Goal: Navigation & Orientation: Understand site structure

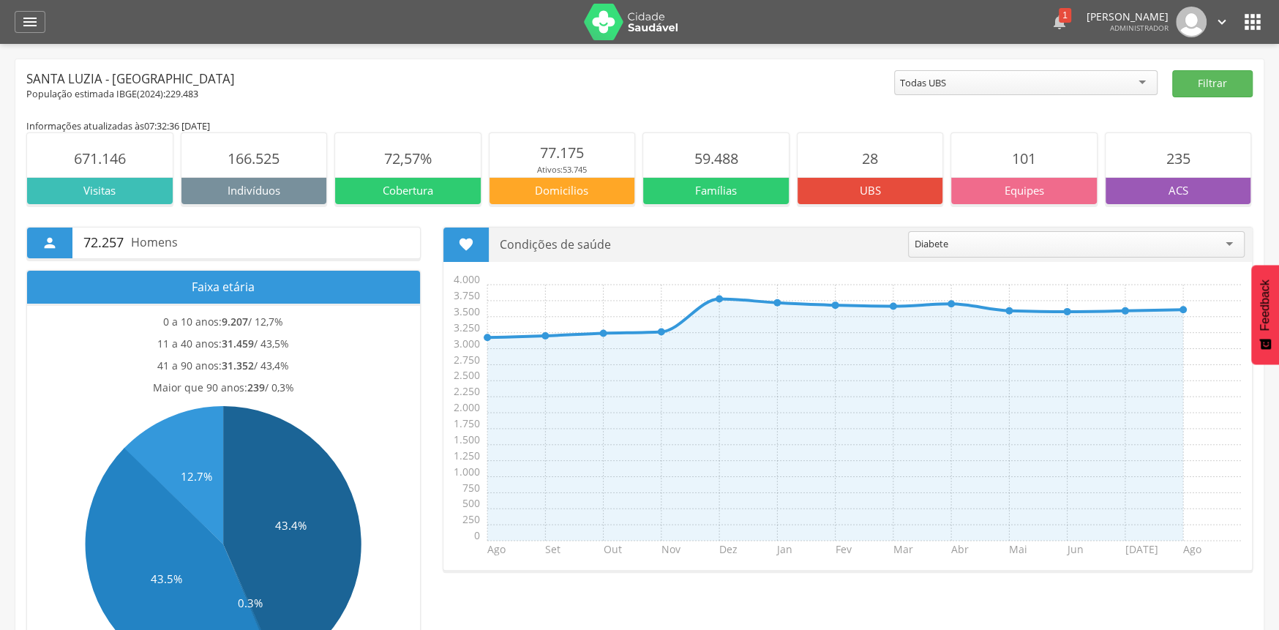
click at [417, 24] on icon "" at bounding box center [1060, 22] width 18 height 18
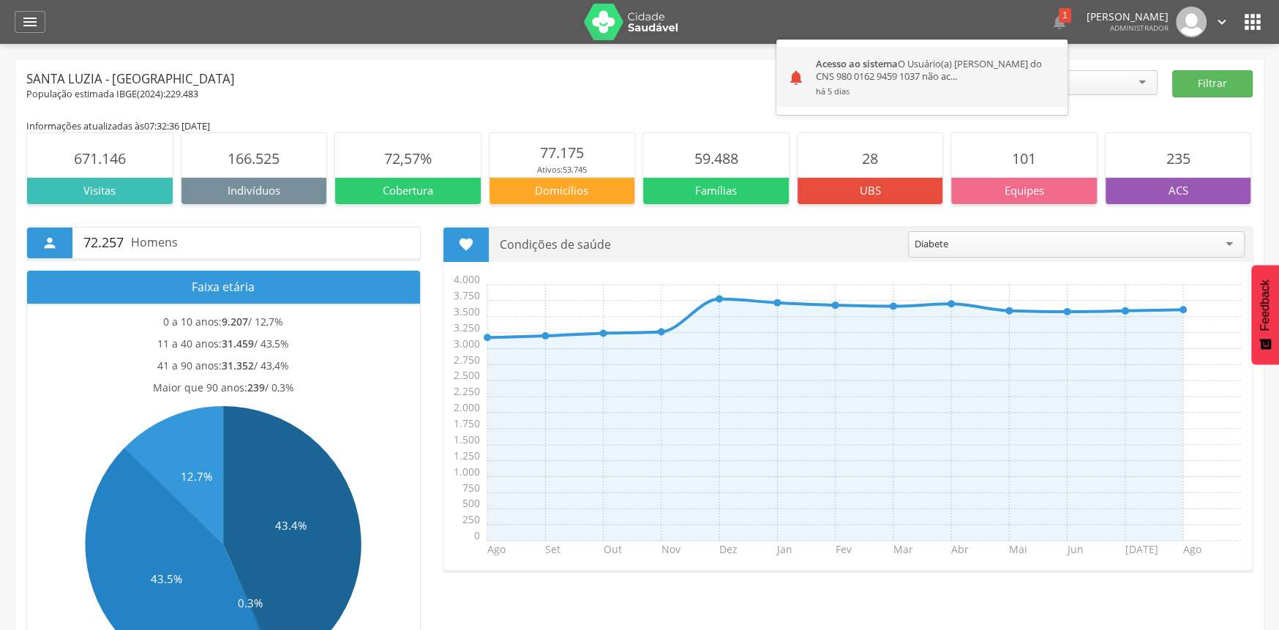
click at [417, 78] on div "Acesso ao sistema O Usuário(a) Nayara Dutra de Moraes do CNS 980 0162 9459 1037…" at bounding box center [936, 77] width 263 height 61
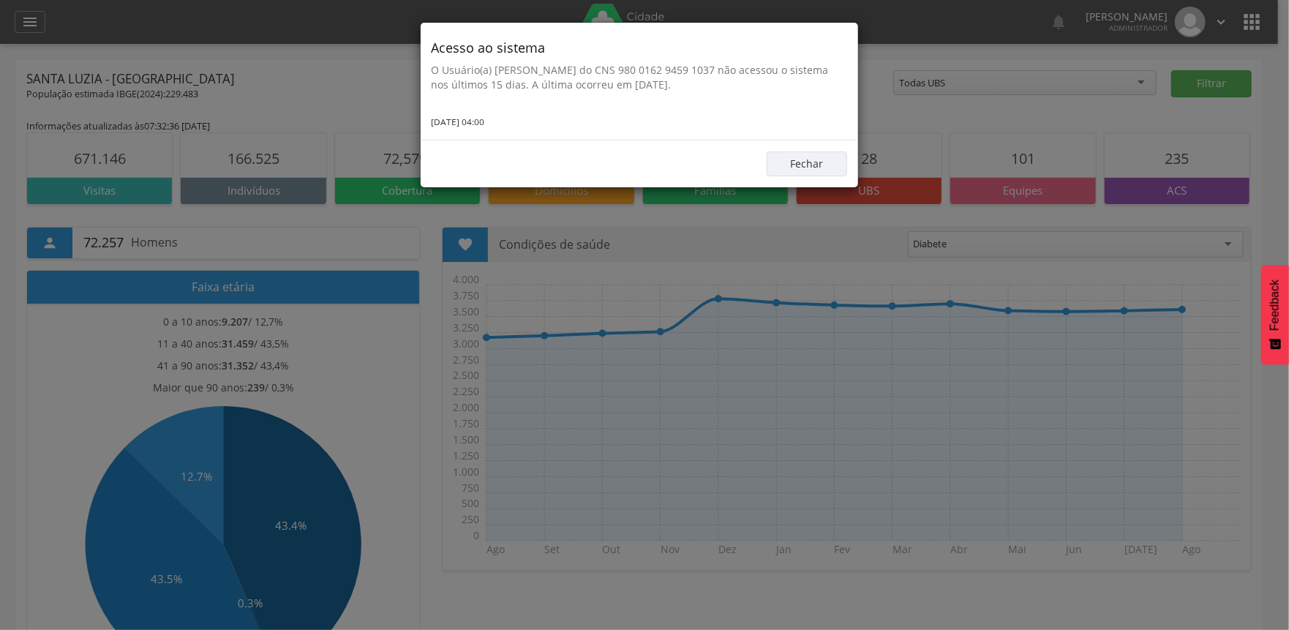
click at [417, 158] on div "Fechar" at bounding box center [640, 164] width 438 height 48
click at [417, 158] on button "Fechar" at bounding box center [807, 163] width 80 height 25
